Goal: Browse casually: Explore the website without a specific task or goal

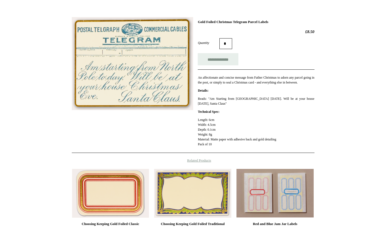
scroll to position [31, 0]
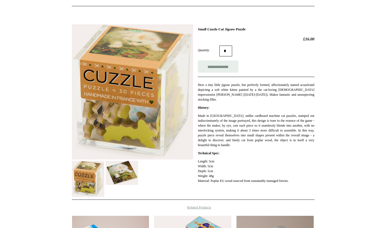
scroll to position [66, 0]
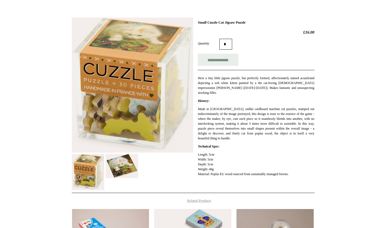
click at [130, 162] on img at bounding box center [122, 166] width 33 height 24
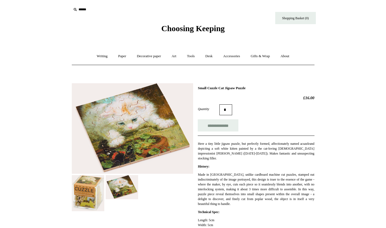
scroll to position [0, 0]
